Goal: Task Accomplishment & Management: Complete application form

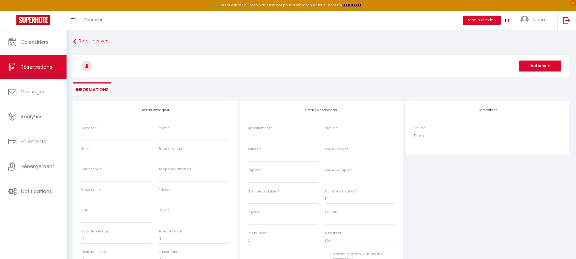
select select
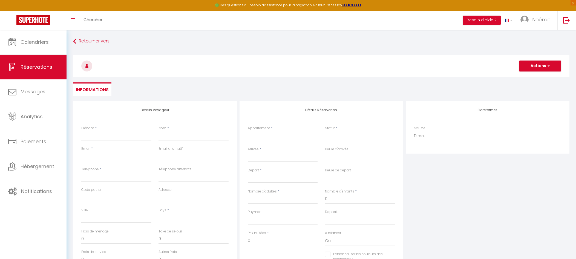
select select
click at [111, 131] on input "Prénom" at bounding box center [116, 136] width 70 height 10
paste input "[PERSON_NAME] [STREET_ADDRESS][PERSON_NAME]"
type input "[PERSON_NAME] [STREET_ADDRESS][PERSON_NAME]"
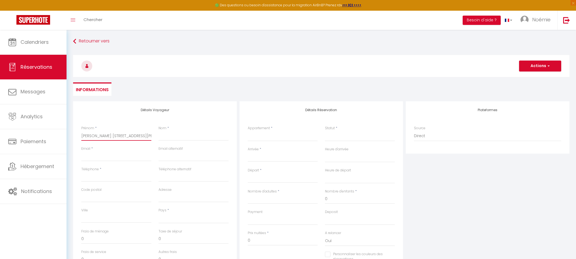
select select
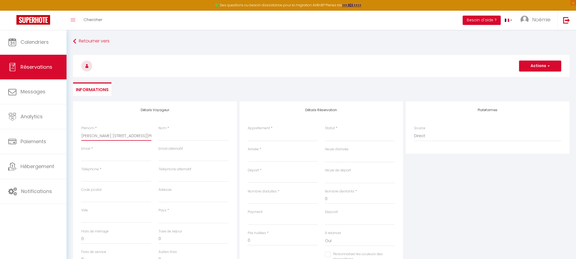
select select
checkbox input "false"
click at [124, 134] on input "[PERSON_NAME] [STREET_ADDRESS][PERSON_NAME]" at bounding box center [116, 136] width 70 height 10
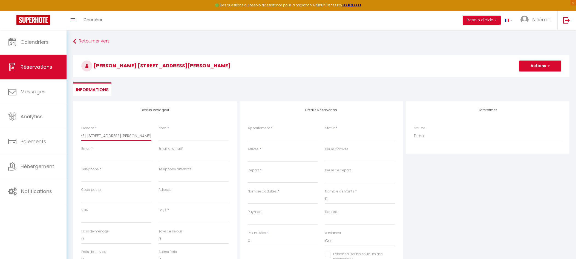
click at [124, 134] on input "[PERSON_NAME] [STREET_ADDRESS][PERSON_NAME]" at bounding box center [116, 136] width 70 height 10
drag, startPoint x: 150, startPoint y: 135, endPoint x: 114, endPoint y: 131, distance: 36.1
click at [114, 131] on input "[PERSON_NAME] [STREET_ADDRESS][PERSON_NAME]" at bounding box center [116, 136] width 70 height 10
click at [151, 134] on div "Prénom * [PERSON_NAME] [STREET_ADDRESS][PERSON_NAME]" at bounding box center [116, 136] width 77 height 21
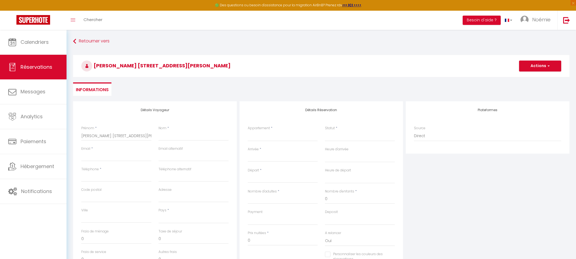
click at [151, 134] on div "Prénom * [PERSON_NAME] [STREET_ADDRESS][PERSON_NAME]" at bounding box center [116, 136] width 77 height 21
click at [111, 140] on input "[PERSON_NAME] [STREET_ADDRESS][PERSON_NAME]" at bounding box center [116, 136] width 70 height 10
type input "[PERSON_NAME] [STREET_ADDRESS][PERSON_NAME]"
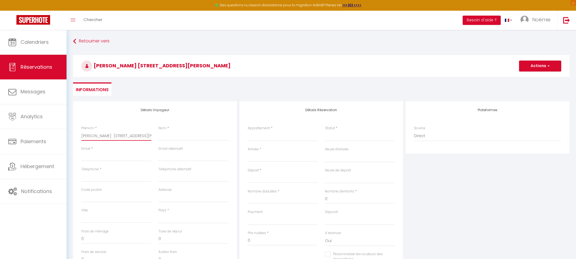
select select
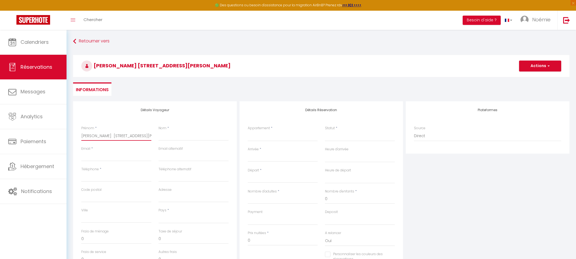
select select
checkbox input "false"
type input "[PERSON_NAME] [STREET_ADDRESS][PERSON_NAME]"
click at [170, 136] on input "Nom" at bounding box center [194, 136] width 70 height 10
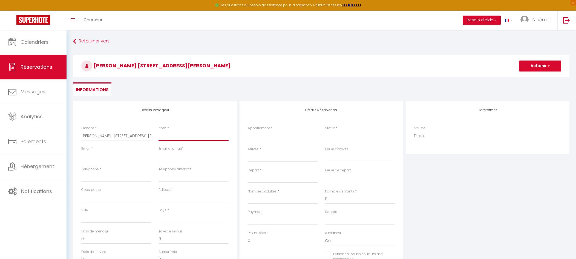
paste input "GILLOT"
type input "GILLOT"
select select
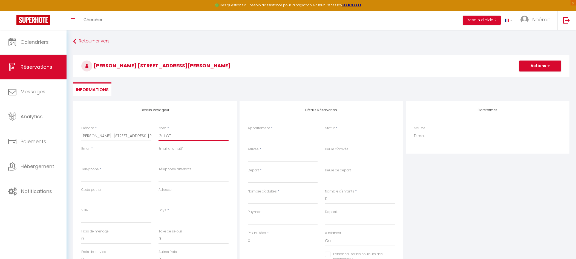
select select
checkbox input "false"
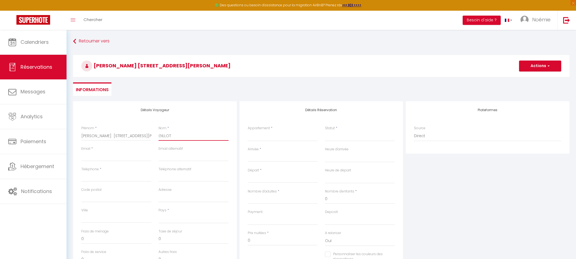
type input "GILLOT"
drag, startPoint x: 105, startPoint y: 132, endPoint x: 100, endPoint y: 130, distance: 5.4
click at [100, 130] on div "Prénom * [PERSON_NAME] [STREET_ADDRESS][PERSON_NAME]" at bounding box center [116, 133] width 70 height 15
type input "[PERSON_NAME] 59680 FERRIERE LA GRANDE"
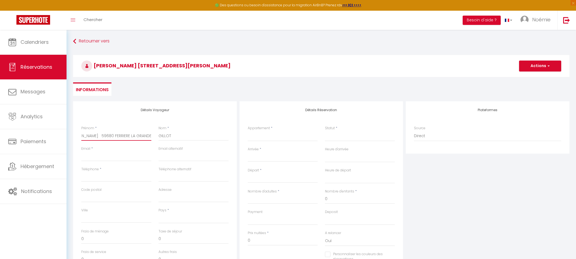
select select
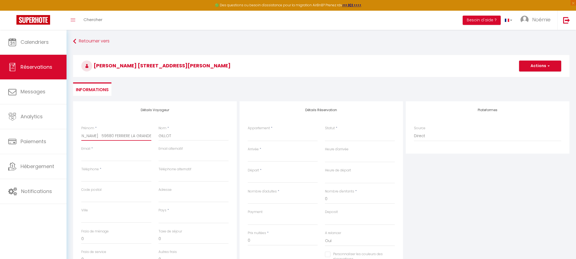
select select
checkbox input "false"
type input "[PERSON_NAME] 59680 FERRIERE LA GRANDE"
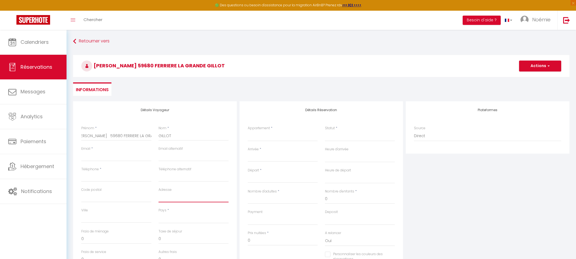
scroll to position [0, 0]
click at [177, 198] on input "Adresse" at bounding box center [194, 198] width 70 height 10
paste input "[STREET_ADDRESS][PERSON_NAME]"
type input "[STREET_ADDRESS][PERSON_NAME]"
select select
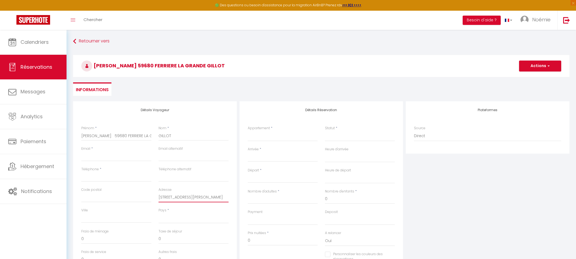
select select
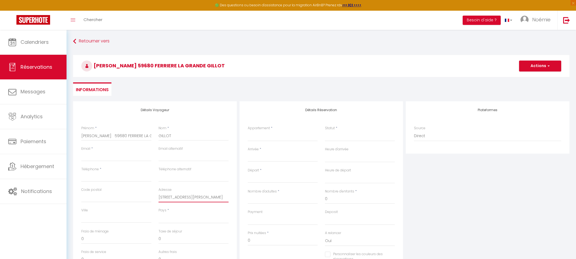
select select
checkbox input "false"
type input "[STREET_ADDRESS][PERSON_NAME]"
click at [108, 135] on input "[PERSON_NAME] 59680 FERRIERE LA GRANDE" at bounding box center [116, 136] width 70 height 10
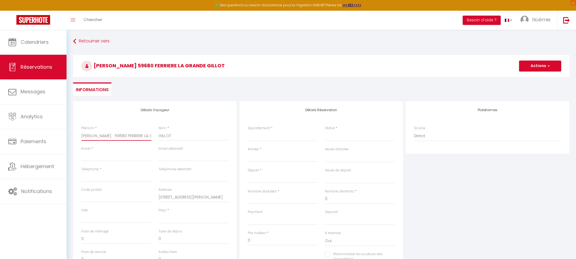
type input "[PERSON_NAME] LA GRANDE"
select select
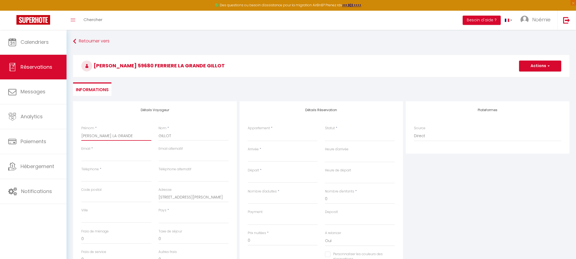
select select
checkbox input "false"
type input "[PERSON_NAME] LA GRANDE"
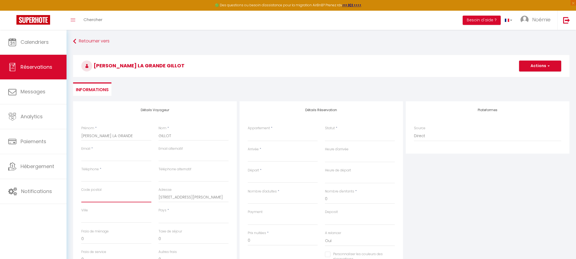
click at [103, 194] on input "Code postal" at bounding box center [116, 198] width 70 height 10
paste input "59680"
type input "59680"
select select
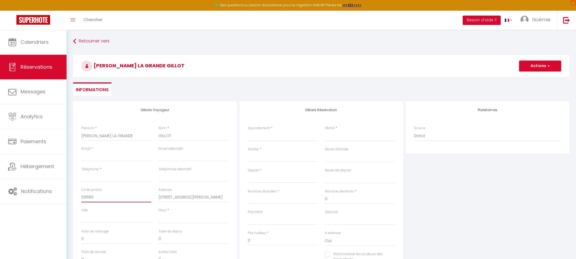
select select
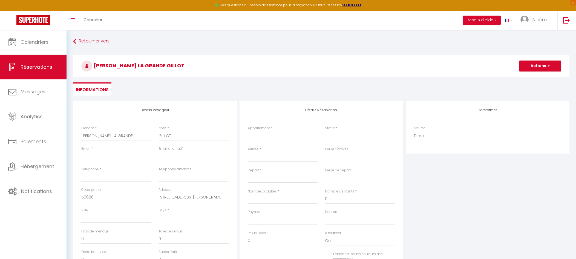
checkbox input "false"
type input "59680"
drag, startPoint x: 107, startPoint y: 135, endPoint x: 143, endPoint y: 140, distance: 35.9
click at [143, 140] on input "[PERSON_NAME] LA GRANDE" at bounding box center [116, 136] width 70 height 10
type input "[PERSON_NAME]"
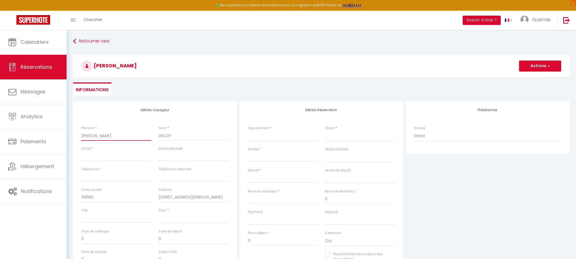
select select
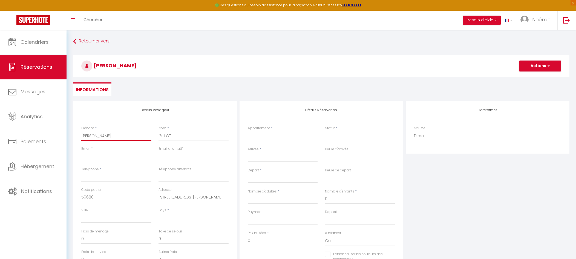
select select
checkbox input "false"
type input "[PERSON_NAME]"
select select
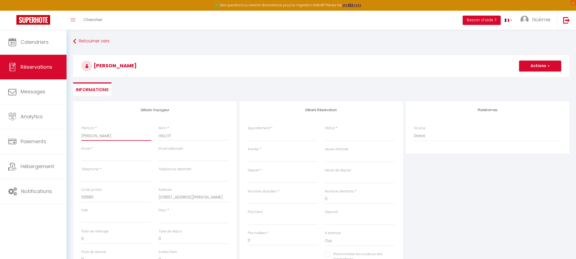
select select
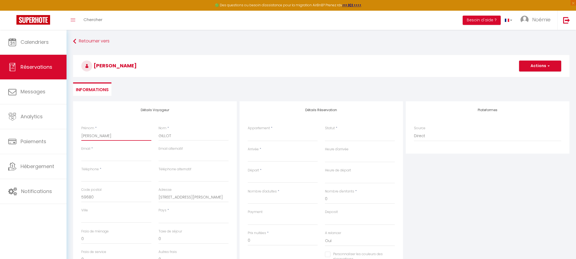
select select
checkbox input "false"
type input "[PERSON_NAME]"
select select
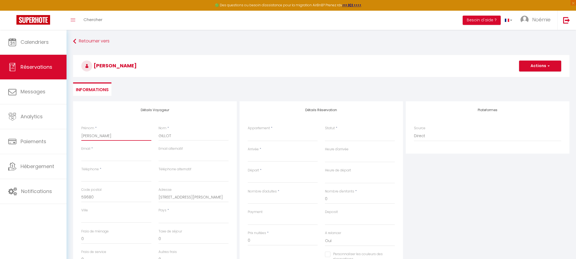
select select
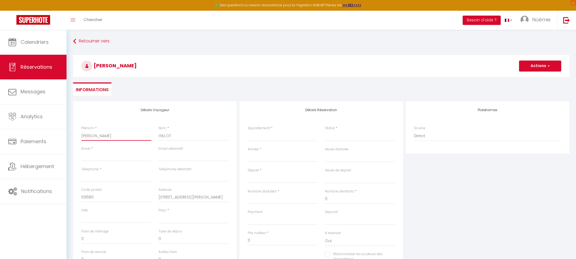
checkbox input "false"
type input "[PERSON_NAME]"
select select
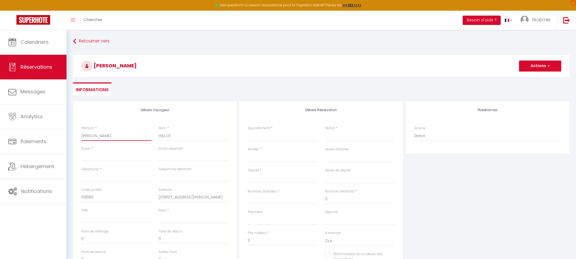
select select
checkbox input "false"
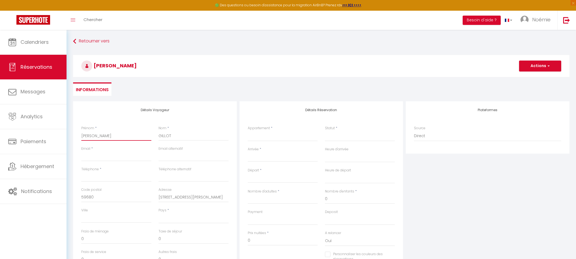
type input "[PERSON_NAME]"
select select
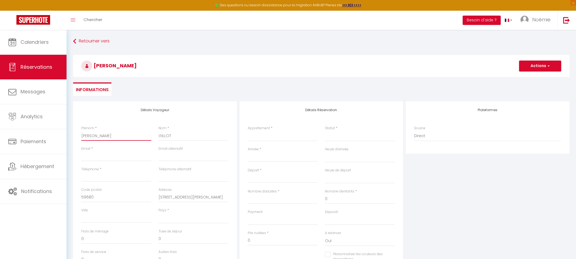
select select
checkbox input "false"
type input "[PERSON_NAME]"
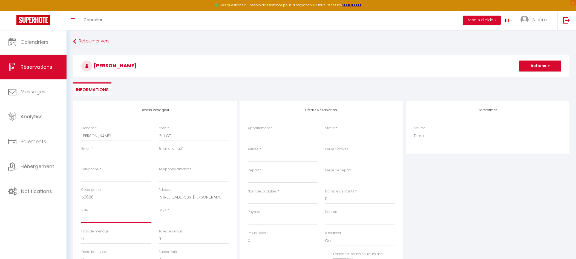
click at [142, 213] on input "Ville" at bounding box center [116, 218] width 70 height 10
paste input "FERRIERE LA GRANDE"
type input "FERRIERE LA GRANDE"
select select
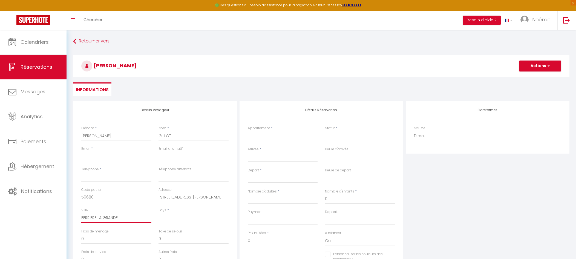
select select
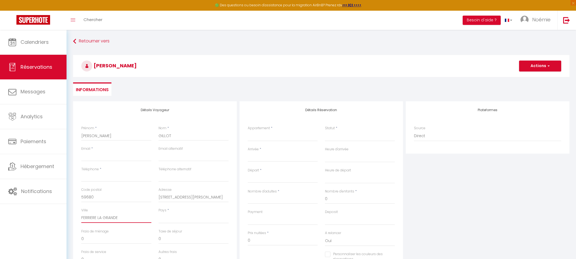
checkbox input "false"
type input "FERRIERE LA GRANDE"
click at [168, 220] on select "[GEOGRAPHIC_DATA] [GEOGRAPHIC_DATA] [GEOGRAPHIC_DATA] [GEOGRAPHIC_DATA] [GEOGRA…" at bounding box center [194, 218] width 70 height 10
click at [159, 213] on select "[GEOGRAPHIC_DATA] [GEOGRAPHIC_DATA] [GEOGRAPHIC_DATA] [GEOGRAPHIC_DATA] [GEOGRA…" at bounding box center [194, 218] width 70 height 10
select select "FR"
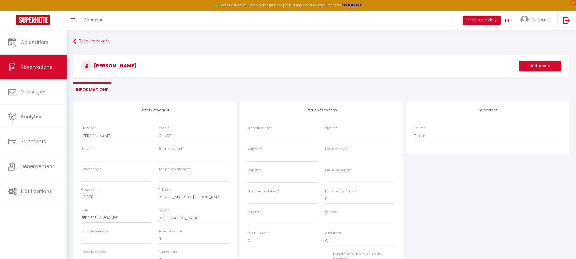
select select
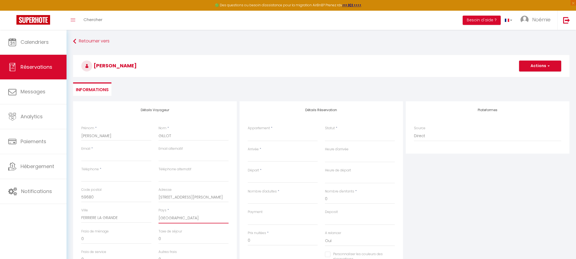
select select
checkbox input "false"
click at [131, 160] on input "Email client" at bounding box center [116, 156] width 70 height 10
paste input "[EMAIL_ADDRESS][DOMAIN_NAME]"
type input "[EMAIL_ADDRESS][DOMAIN_NAME]"
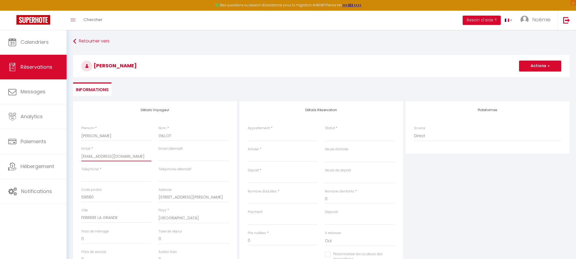
select select
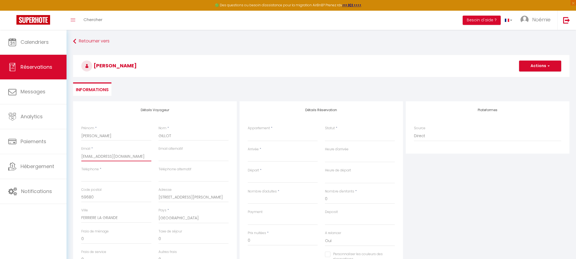
select select
checkbox input "false"
type input "[EMAIL_ADDRESS][DOMAIN_NAME]"
click at [114, 174] on input "Téléphone" at bounding box center [116, 177] width 70 height 10
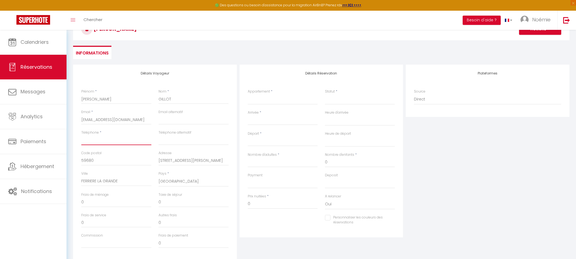
scroll to position [37, 0]
type input "0"
select select
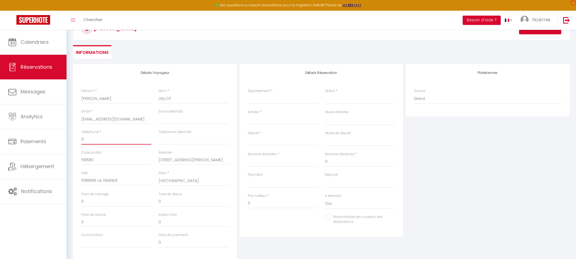
select select
checkbox input "false"
select select
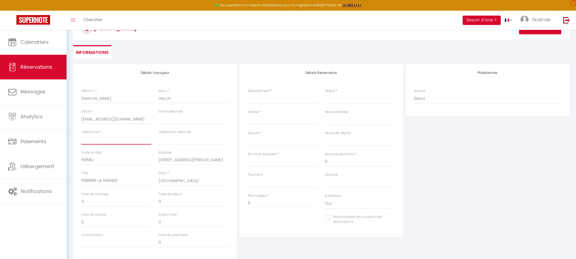
select select
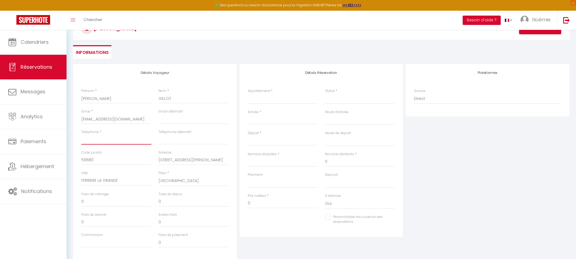
checkbox input "false"
paste input "0645259324"
type input "0645259324"
select select
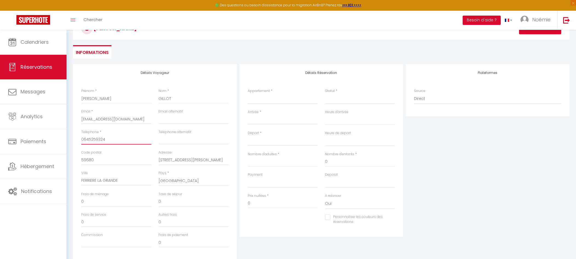
select select
checkbox input "false"
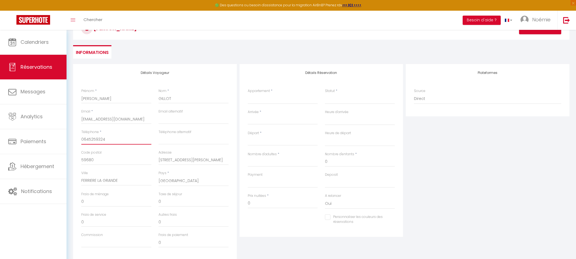
type input "0645259324"
click at [268, 100] on select "Maison 80m²- plain pied - Gîte N°1 Chalet de Charme 100m² - Lac de chalain Mais…" at bounding box center [283, 99] width 70 height 10
select select "49003"
click at [248, 94] on select "Maison 80m²- plain pied - Gîte N°1 Chalet de Charme 100m² - Lac de chalain Mais…" at bounding box center [283, 99] width 70 height 10
select select
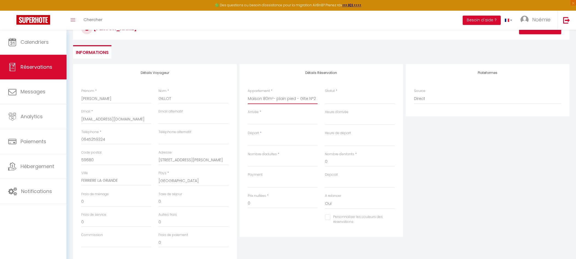
select select
checkbox input "false"
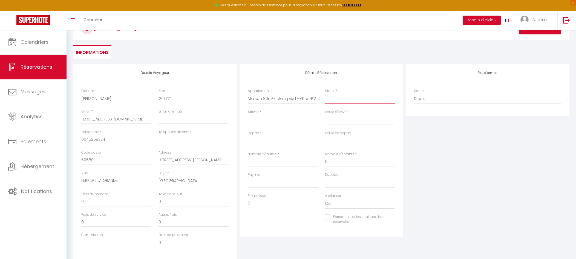
click at [341, 101] on select "Confirmé Non Confirmé [PERSON_NAME] par le voyageur No Show Request" at bounding box center [360, 99] width 70 height 10
click at [347, 102] on select "Confirmé Non Confirmé [PERSON_NAME] par le voyageur No Show Request" at bounding box center [360, 99] width 70 height 10
select select
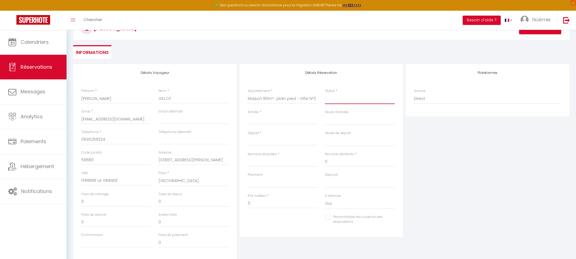
select select
checkbox input "false"
click at [347, 102] on select "Confirmé Non Confirmé [PERSON_NAME] par le voyageur No Show Request" at bounding box center [360, 99] width 70 height 10
select select "1"
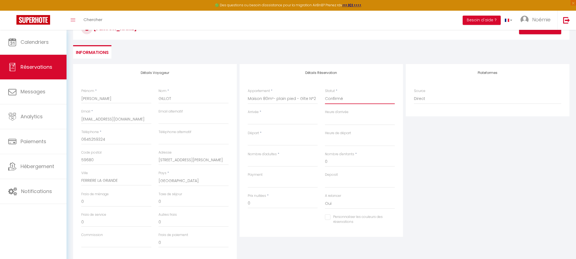
click at [325, 94] on select "Confirmé Non Confirmé [PERSON_NAME] par le voyageur No Show Request" at bounding box center [360, 99] width 70 height 10
select select
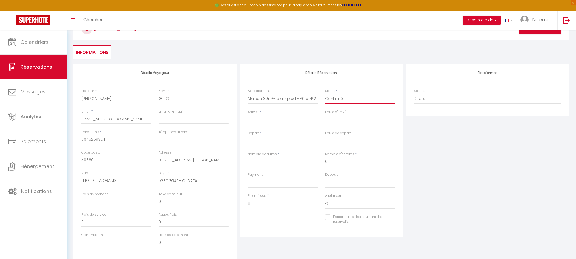
checkbox input "false"
click at [300, 117] on input "Arrivée" at bounding box center [283, 120] width 70 height 7
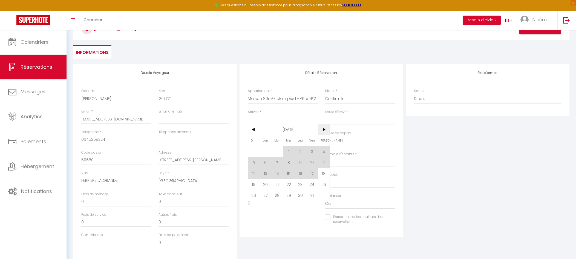
click at [322, 128] on span ">" at bounding box center [324, 129] width 12 height 11
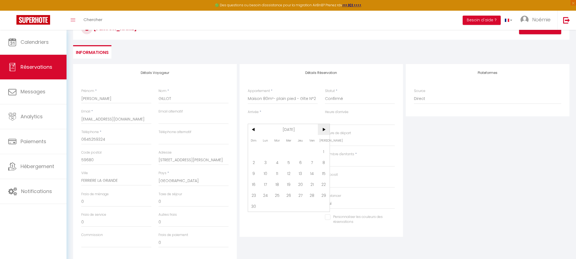
click at [322, 128] on span ">" at bounding box center [324, 129] width 12 height 11
click at [253, 129] on span "<" at bounding box center [254, 129] width 12 height 11
click at [324, 196] on span "31" at bounding box center [324, 195] width 12 height 11
type input "[DATE]"
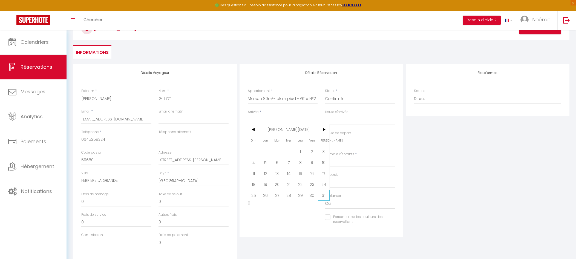
select select
type input "Dim 01 Février 2026"
select select
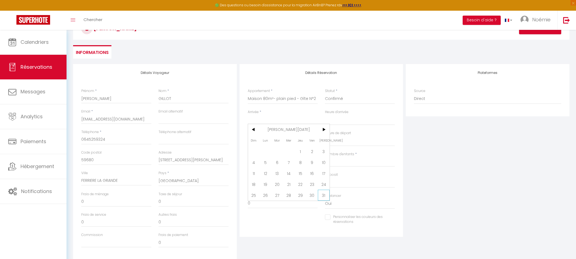
checkbox input "false"
click at [284, 160] on input "Nombre d'adultes" at bounding box center [283, 162] width 70 height 10
click at [277, 178] on select "OK KO" at bounding box center [283, 182] width 70 height 10
click at [248, 177] on select "OK KO" at bounding box center [283, 182] width 70 height 10
click at [340, 187] on select "OK KO" at bounding box center [360, 182] width 70 height 10
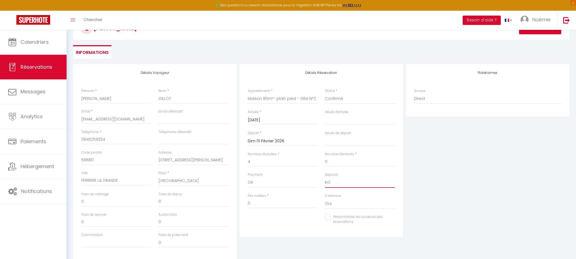
click at [325, 177] on select "OK KO" at bounding box center [360, 182] width 70 height 10
click at [337, 124] on select "00:00 00:30 01:00 01:30 02:00 02:30 03:00 03:30 04:00 04:30 05:00 05:30 06:00 0…" at bounding box center [360, 120] width 70 height 10
click at [325, 115] on select "00:00 00:30 01:00 01:30 02:00 02:30 03:00 03:30 04:00 04:30 05:00 05:30 06:00 0…" at bounding box center [360, 120] width 70 height 10
click at [352, 136] on select "00:00 00:30 01:00 01:30 02:00 02:30 03:00 03:30 04:00 04:30 05:00 05:30 06:00 0…" at bounding box center [360, 141] width 70 height 10
click at [325, 136] on select "00:00 00:30 01:00 01:30 02:00 02:30 03:00 03:30 04:00 04:30 05:00 05:30 06:00 0…" at bounding box center [360, 141] width 70 height 10
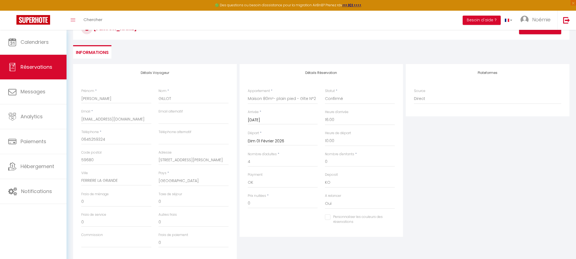
click at [273, 226] on div "Personnaliser les couleurs des réservations #D7092E" at bounding box center [321, 222] width 154 height 16
click at [267, 199] on input "0" at bounding box center [283, 204] width 70 height 10
click at [259, 141] on input "Dim 01 Février 2026" at bounding box center [283, 141] width 70 height 7
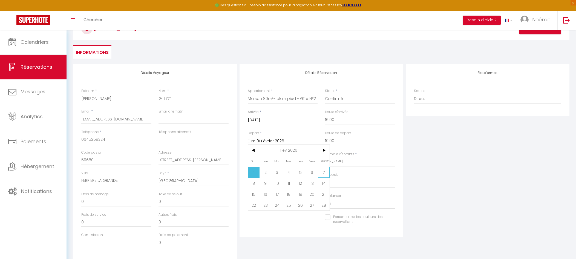
click at [321, 170] on span "7" at bounding box center [324, 172] width 12 height 11
click at [321, 170] on div "Nombre d'adultes * 4" at bounding box center [282, 162] width 77 height 21
click at [291, 203] on input "770" at bounding box center [283, 204] width 70 height 10
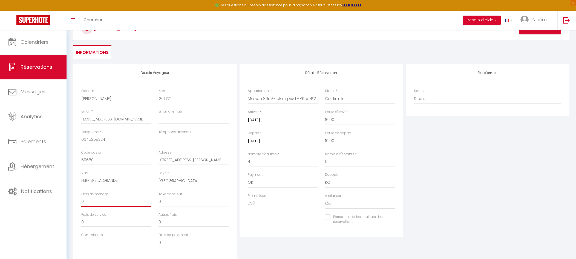
click at [133, 202] on input "0" at bounding box center [116, 202] width 70 height 10
click at [167, 202] on input "0" at bounding box center [194, 202] width 70 height 10
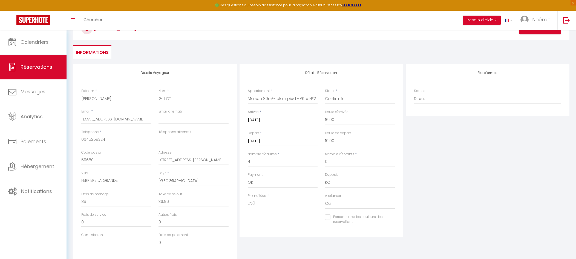
click at [267, 232] on div "Détails Réservation Appartement * Maison 80m²- plain pied - Gîte N°1 Chalet de …" at bounding box center [322, 150] width 164 height 173
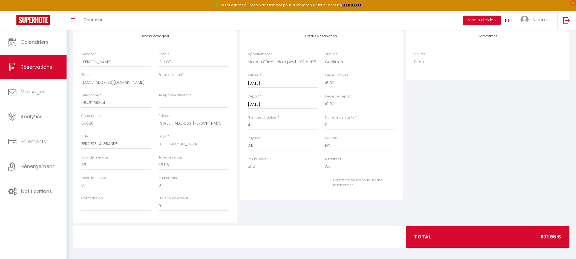
scroll to position [76, 0]
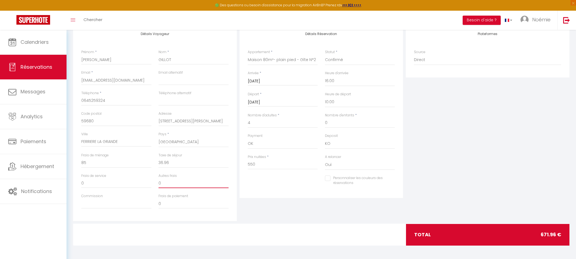
click at [197, 181] on input "0" at bounding box center [194, 183] width 70 height 10
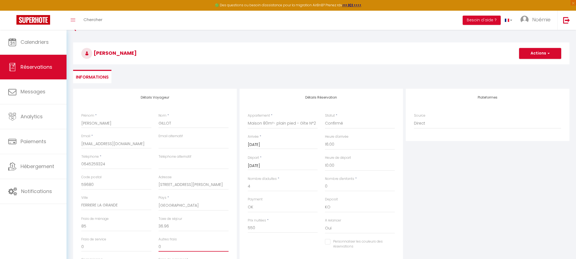
scroll to position [10, 0]
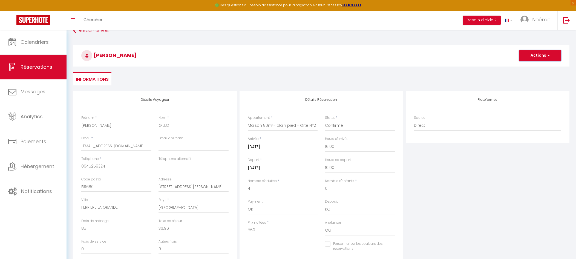
click at [534, 60] on button "Actions" at bounding box center [540, 55] width 42 height 11
click at [530, 70] on link "Enregistrer" at bounding box center [534, 67] width 43 height 7
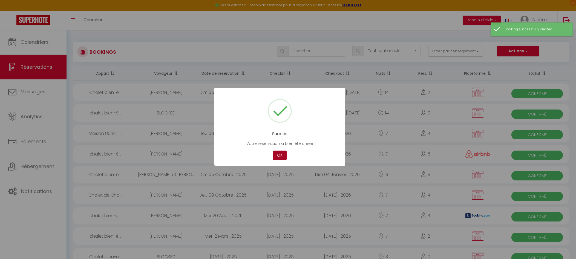
drag, startPoint x: 275, startPoint y: 150, endPoint x: 279, endPoint y: 154, distance: 5.6
click at [279, 154] on div "Succès Votre réservation a bien été créée Not valid Cancel OK" at bounding box center [279, 127] width 131 height 78
click at [279, 154] on button "OK" at bounding box center [280, 156] width 14 height 10
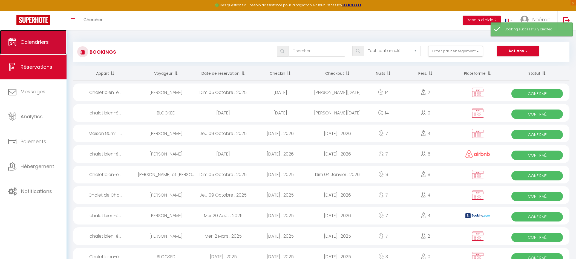
click at [20, 47] on link "Calendriers" at bounding box center [33, 42] width 67 height 25
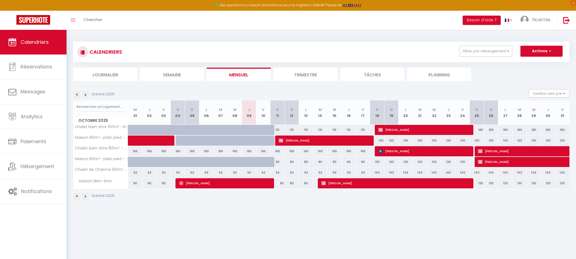
click at [291, 81] on div "CALENDRIERS Filtrer par hébergement Tous Maison 80m²- plain pied - Gîte N°1 Cha…" at bounding box center [321, 120] width 497 height 169
click at [299, 76] on li "Trimestre" at bounding box center [306, 74] width 64 height 13
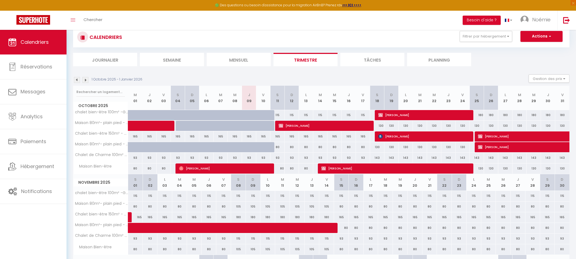
scroll to position [116, 0]
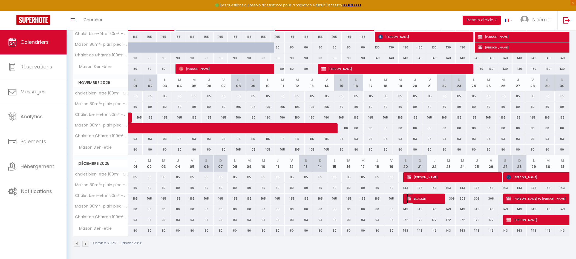
click at [426, 198] on span "BLOCKED" at bounding box center [423, 198] width 33 height 10
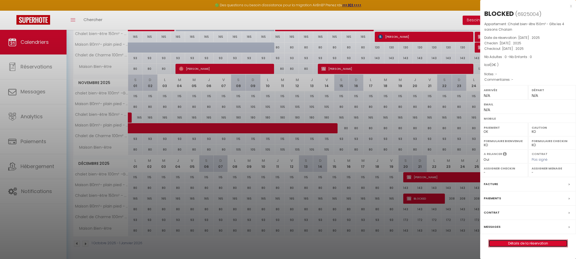
click at [542, 243] on link "Détails de la réservation" at bounding box center [528, 243] width 79 height 7
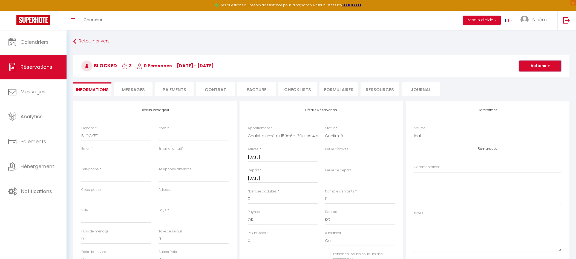
click at [542, 68] on button "Actions" at bounding box center [540, 66] width 42 height 11
click at [532, 94] on link "Supprimer" at bounding box center [534, 92] width 43 height 7
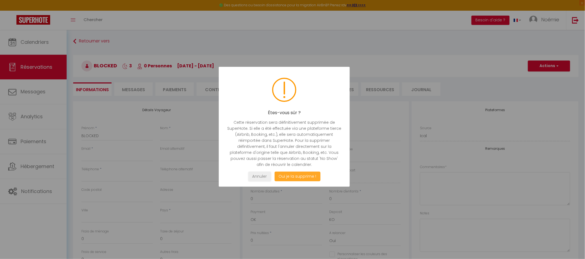
click at [308, 179] on button "Oui je la supprime !" at bounding box center [297, 177] width 46 height 10
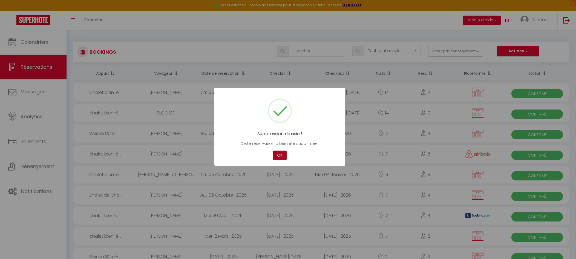
click at [277, 157] on button "OK" at bounding box center [280, 156] width 14 height 10
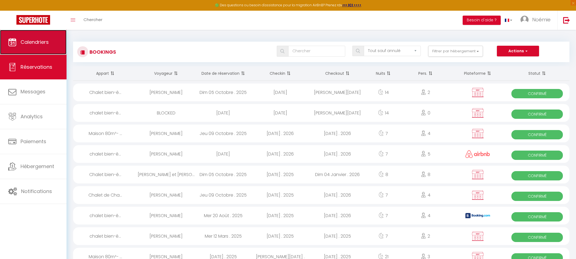
click at [48, 38] on link "Calendriers" at bounding box center [33, 42] width 67 height 25
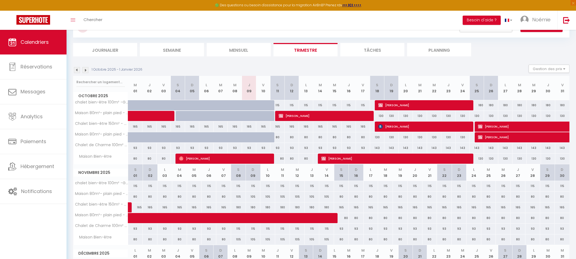
scroll to position [25, 0]
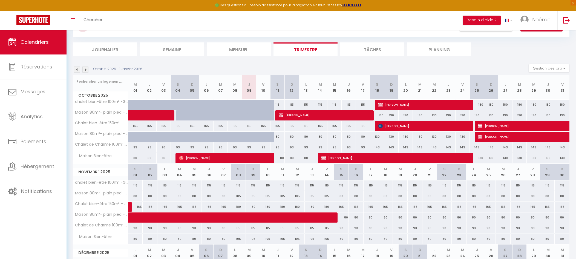
click at [87, 67] on img at bounding box center [85, 70] width 6 height 6
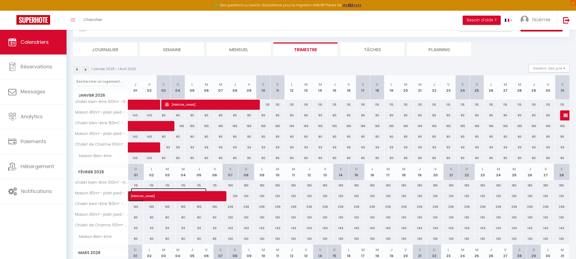
click at [194, 196] on span "[PERSON_NAME]" at bounding box center [169, 193] width 76 height 10
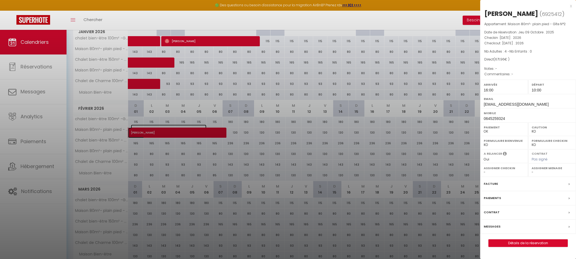
scroll to position [92, 0]
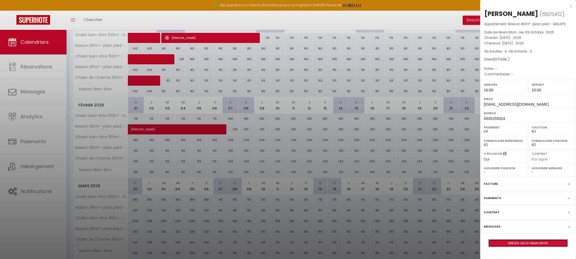
click at [525, 246] on link "Détails de la réservation" at bounding box center [528, 243] width 79 height 7
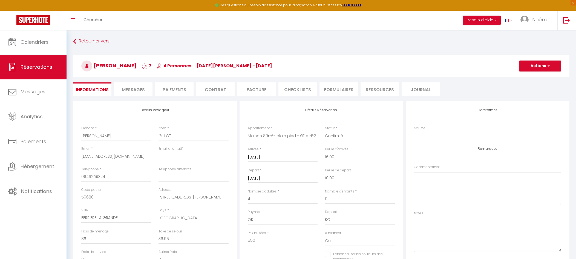
click at [222, 93] on li "Contrat" at bounding box center [215, 88] width 38 height 13
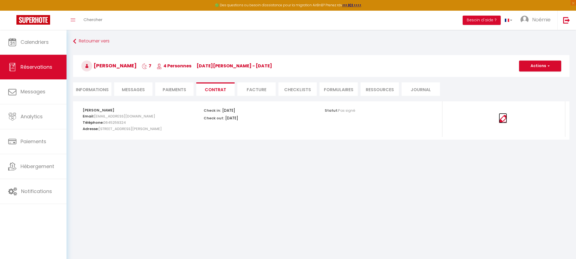
click at [503, 119] on img at bounding box center [503, 119] width 8 height 8
click at [539, 63] on button "Actions" at bounding box center [540, 66] width 42 height 11
click at [537, 85] on link "Envoyer le contrat" at bounding box center [536, 85] width 46 height 7
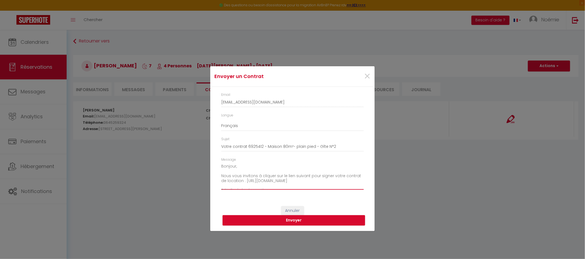
click at [236, 164] on textarea "Bonjour, Nous vous invitons à cliquer sur le lien suivant pour signer votre con…" at bounding box center [292, 176] width 142 height 28
click at [252, 165] on textarea "Bonjour Madame et Monsieur [PERSON_NAME], Nous vous invitons à cliquer sur le l…" at bounding box center [292, 176] width 142 height 28
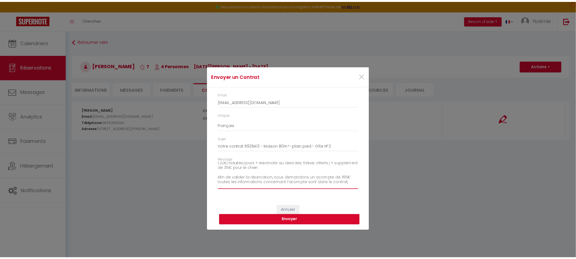
scroll to position [79, 0]
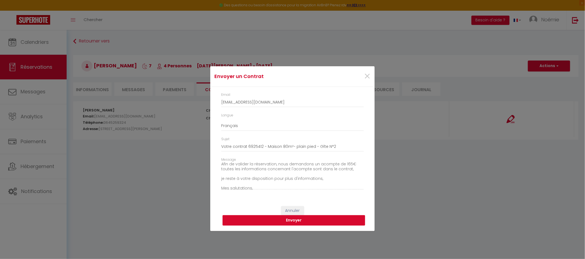
click at [284, 220] on button "Envoyer" at bounding box center [293, 220] width 142 height 10
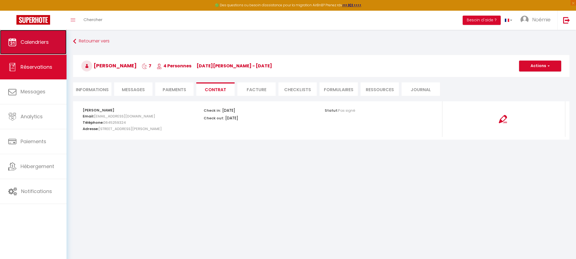
click at [24, 47] on link "Calendriers" at bounding box center [33, 42] width 67 height 25
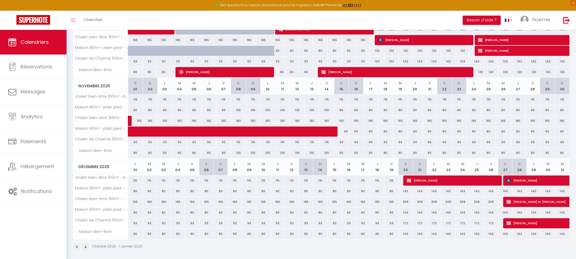
scroll to position [116, 0]
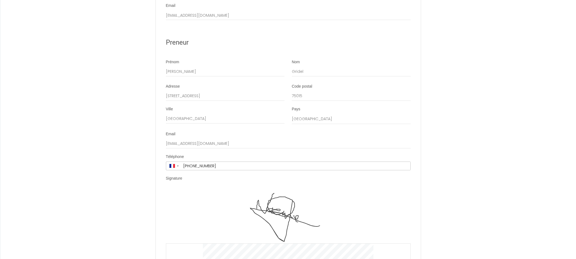
scroll to position [966, 0]
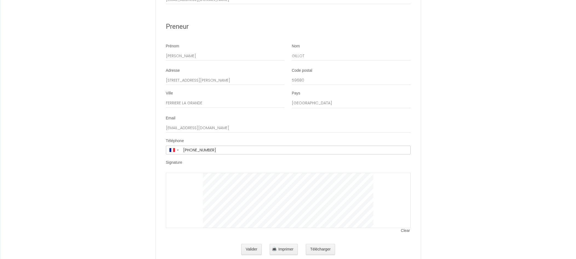
scroll to position [960, 0]
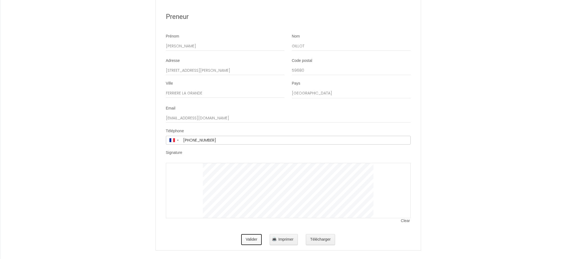
click at [256, 235] on button "Valider" at bounding box center [251, 239] width 21 height 11
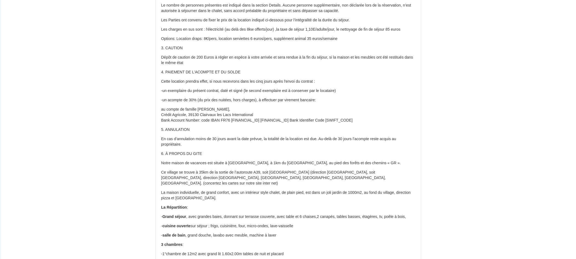
scroll to position [0, 0]
